Goal: Obtain resource: Obtain resource

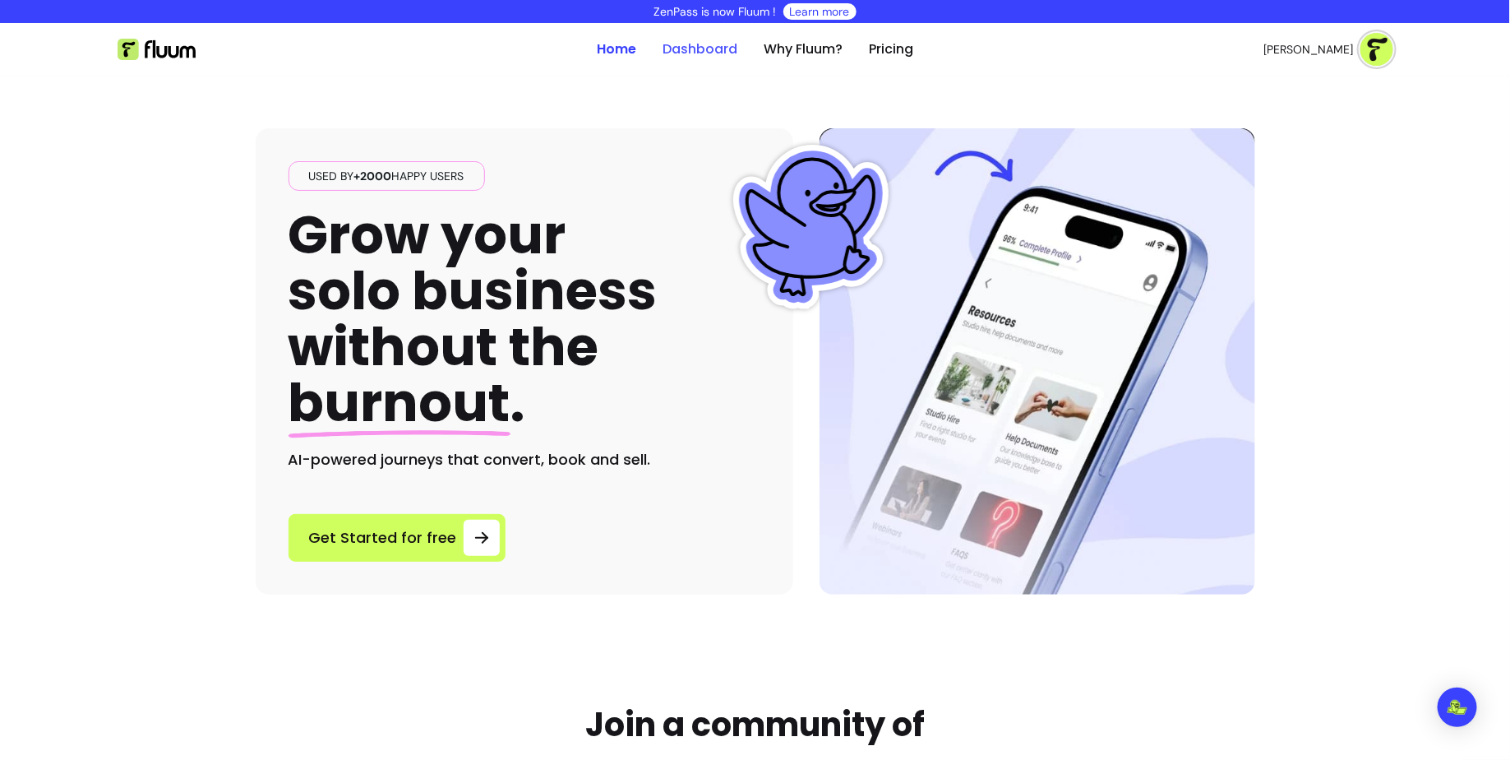
click at [702, 52] on link "Dashboard" at bounding box center [700, 49] width 75 height 20
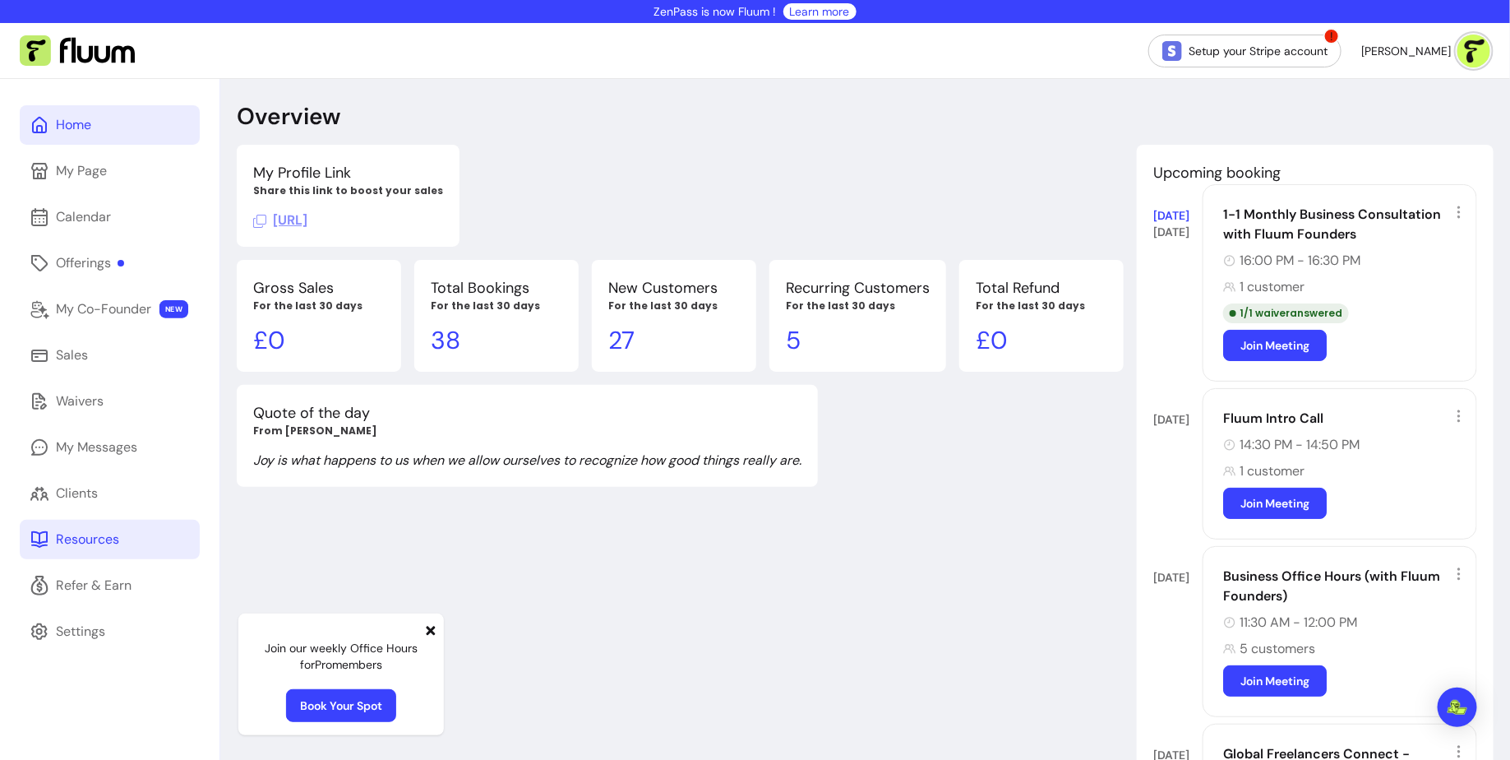
click at [127, 534] on link "Resources" at bounding box center [110, 539] width 180 height 39
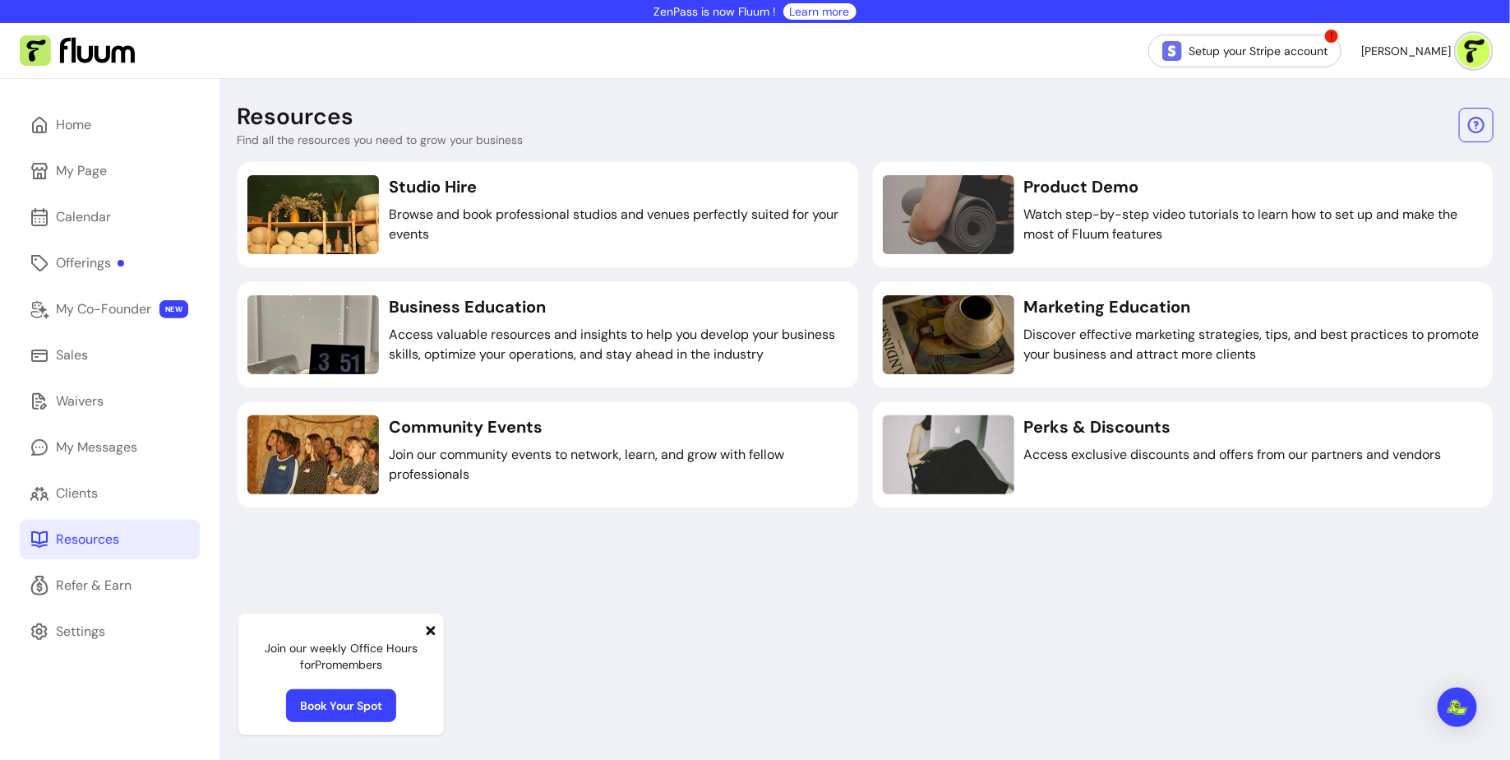
click at [432, 632] on icon at bounding box center [431, 630] width 9 height 9
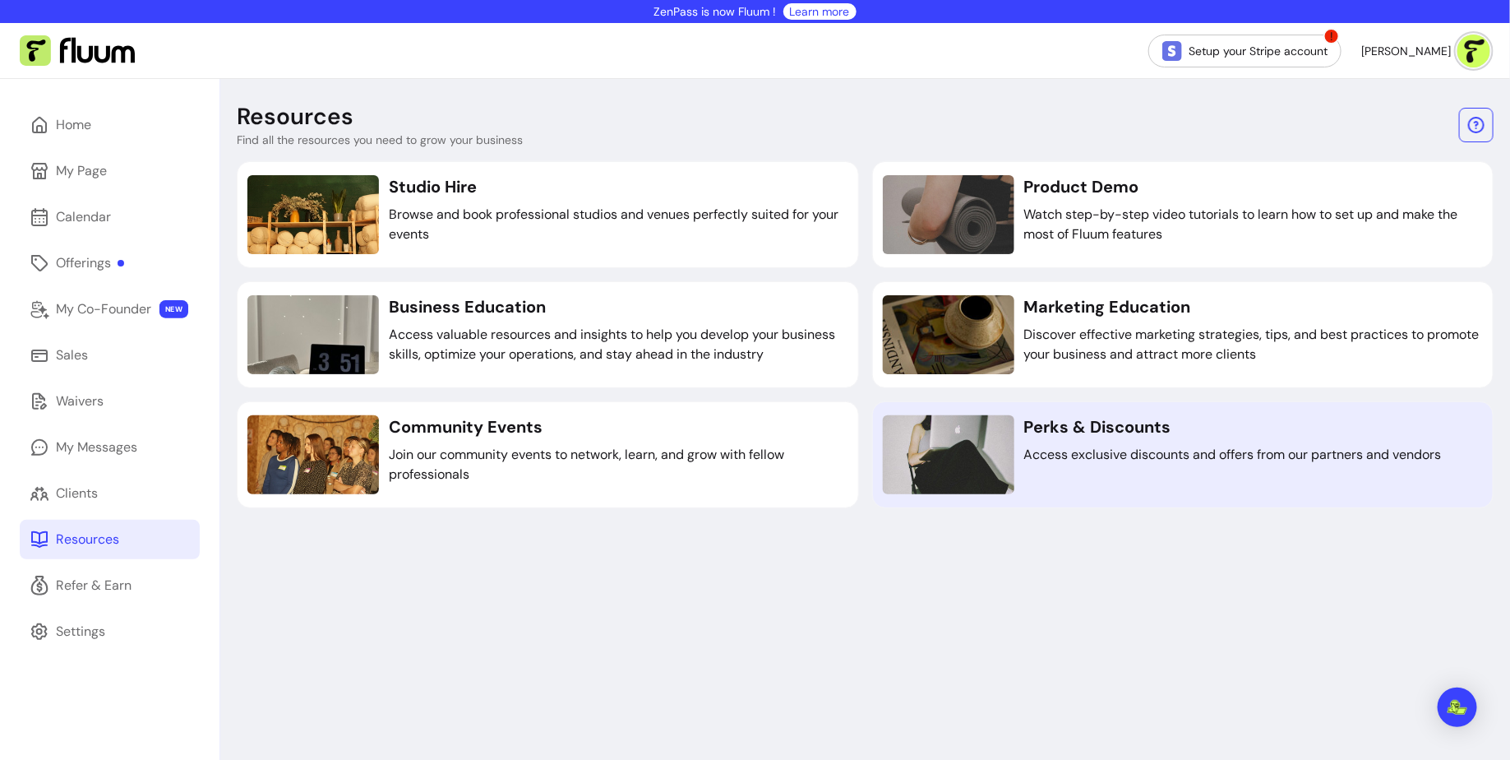
click at [1115, 416] on h3 "Perks & Discounts" at bounding box center [1233, 426] width 418 height 23
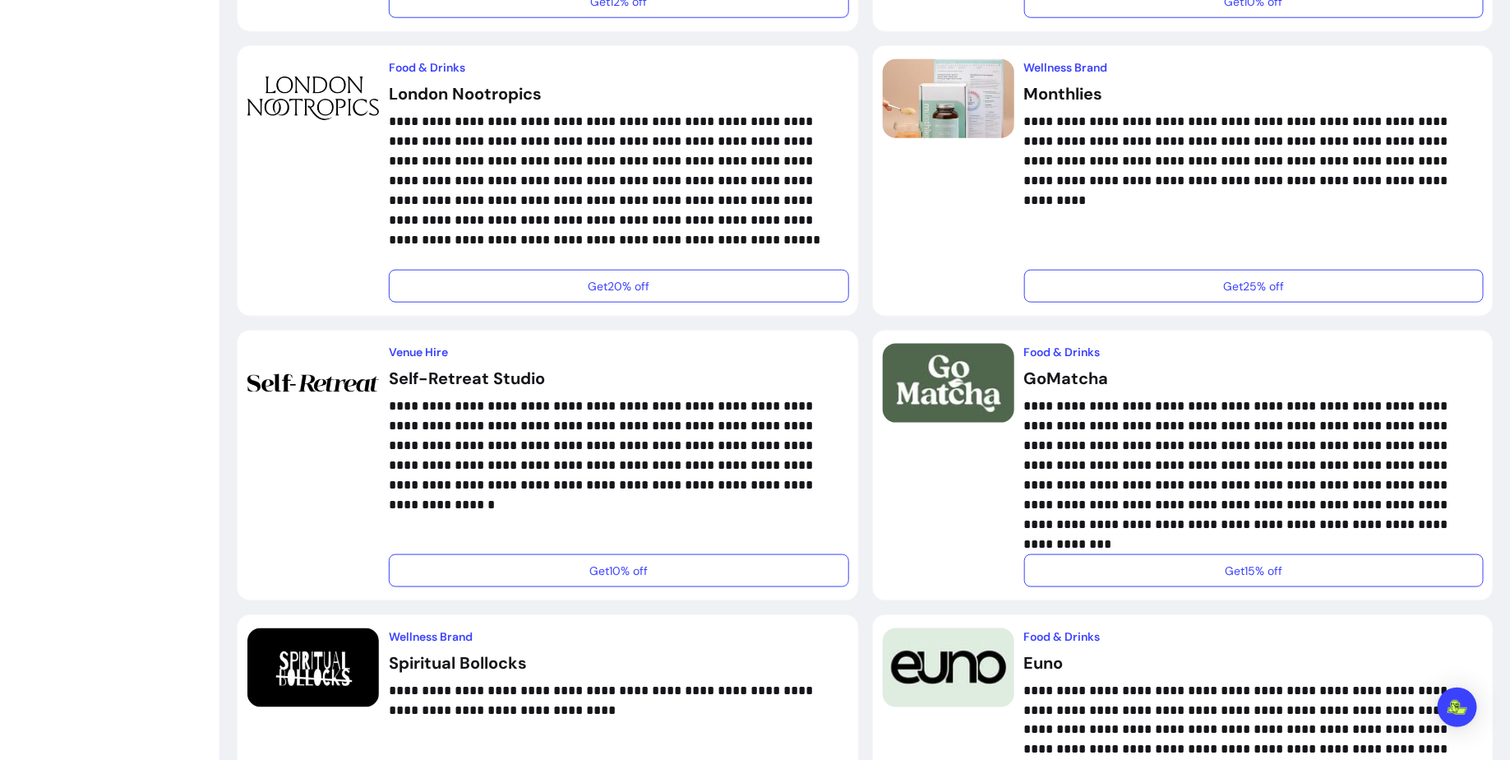
scroll to position [794, 0]
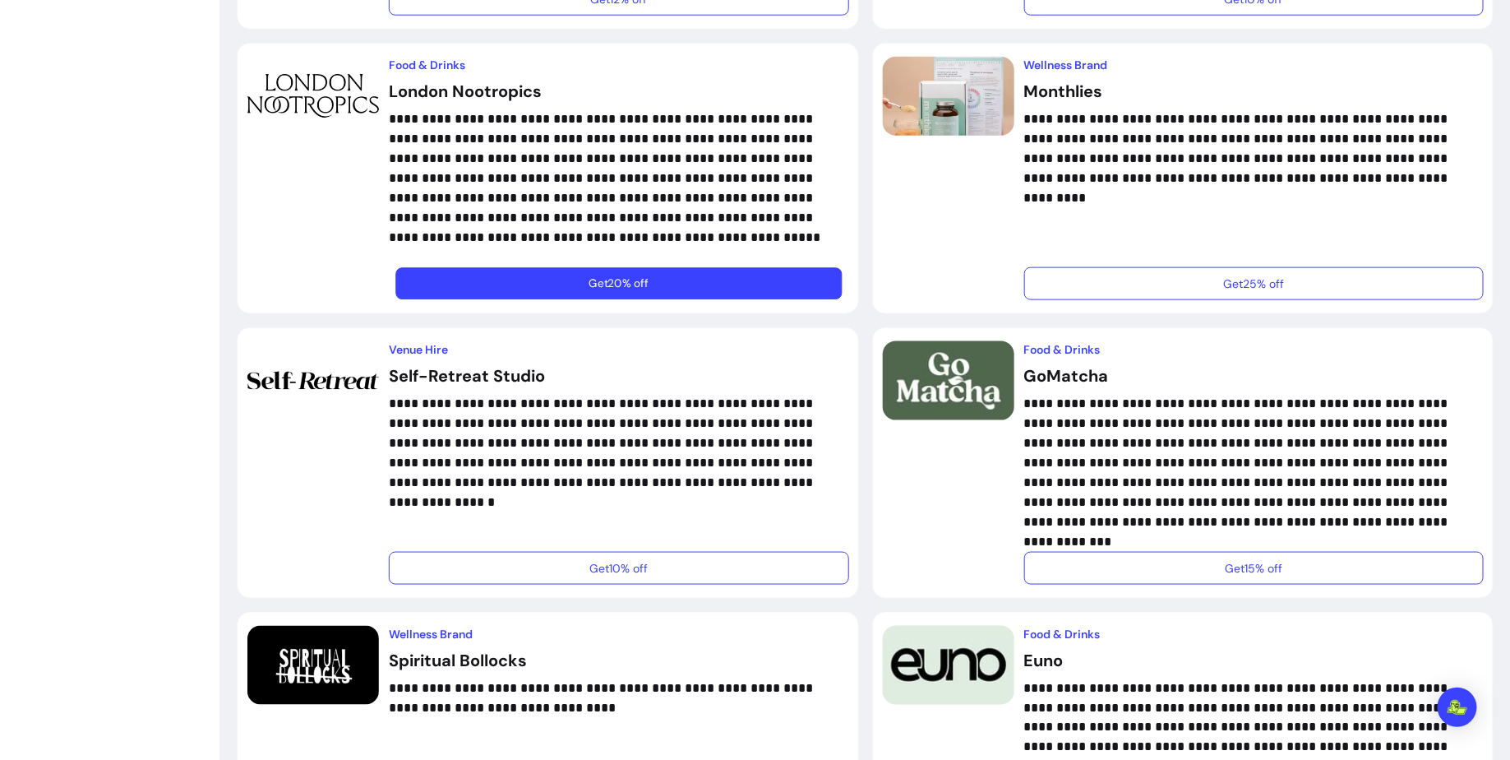
click at [670, 276] on button "Get 20% off" at bounding box center [618, 284] width 446 height 32
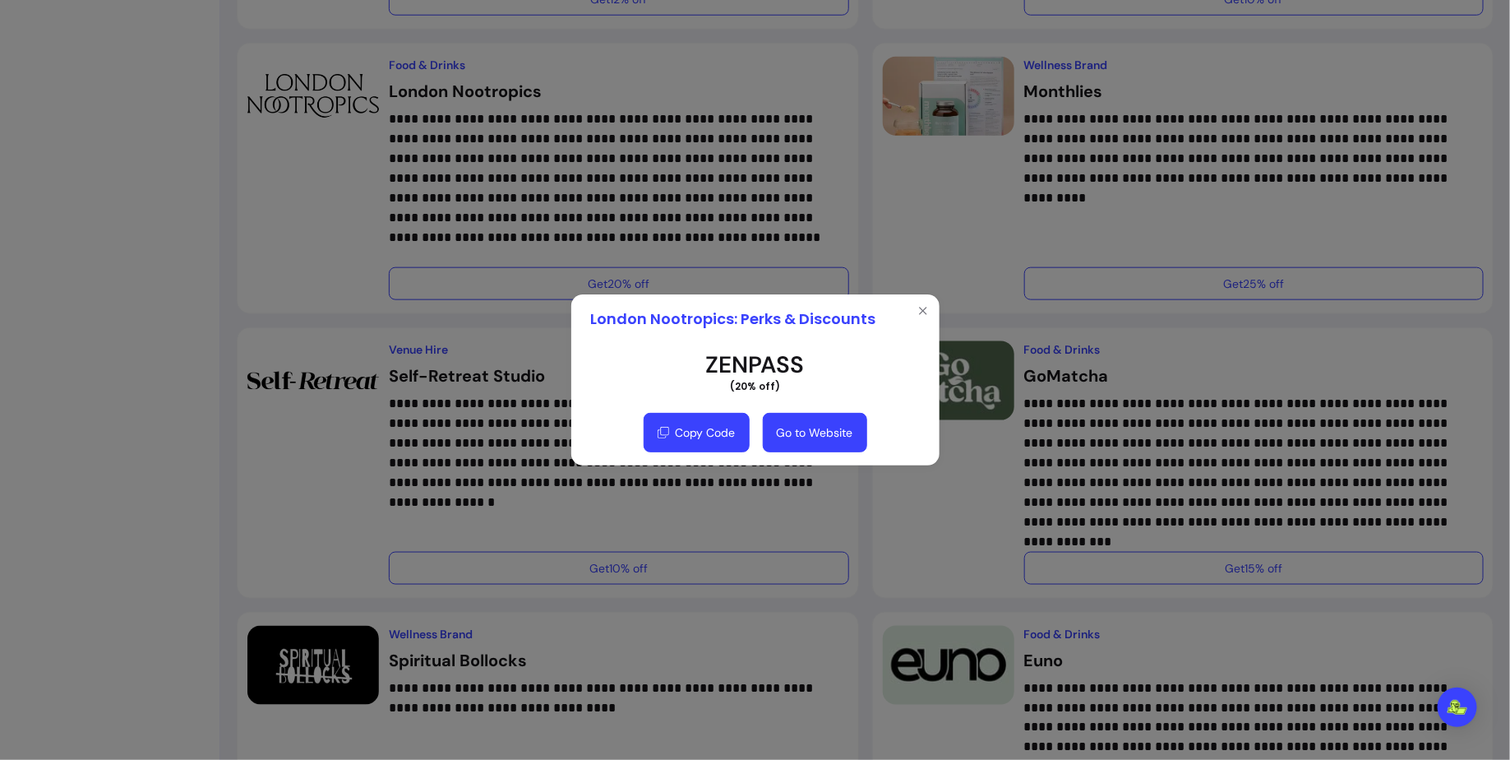
click at [727, 442] on button "Copy Code" at bounding box center [697, 432] width 106 height 39
